Goal: Navigation & Orientation: Find specific page/section

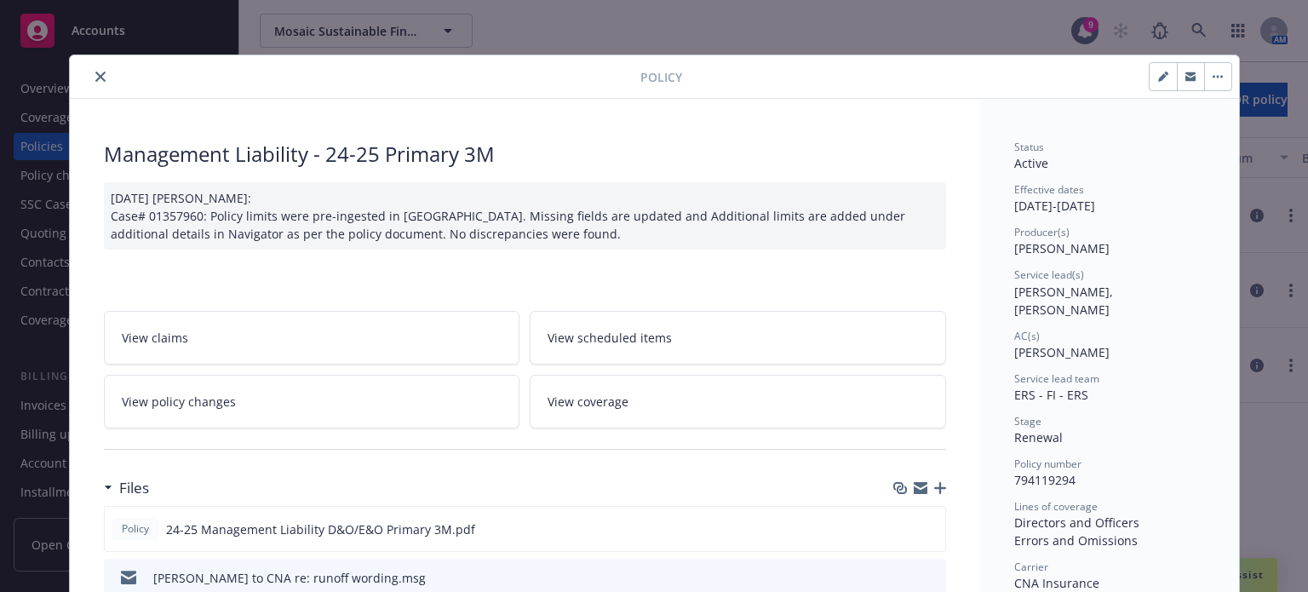
click at [96, 72] on icon "close" at bounding box center [100, 77] width 10 height 10
